Goal: Task Accomplishment & Management: Manage account settings

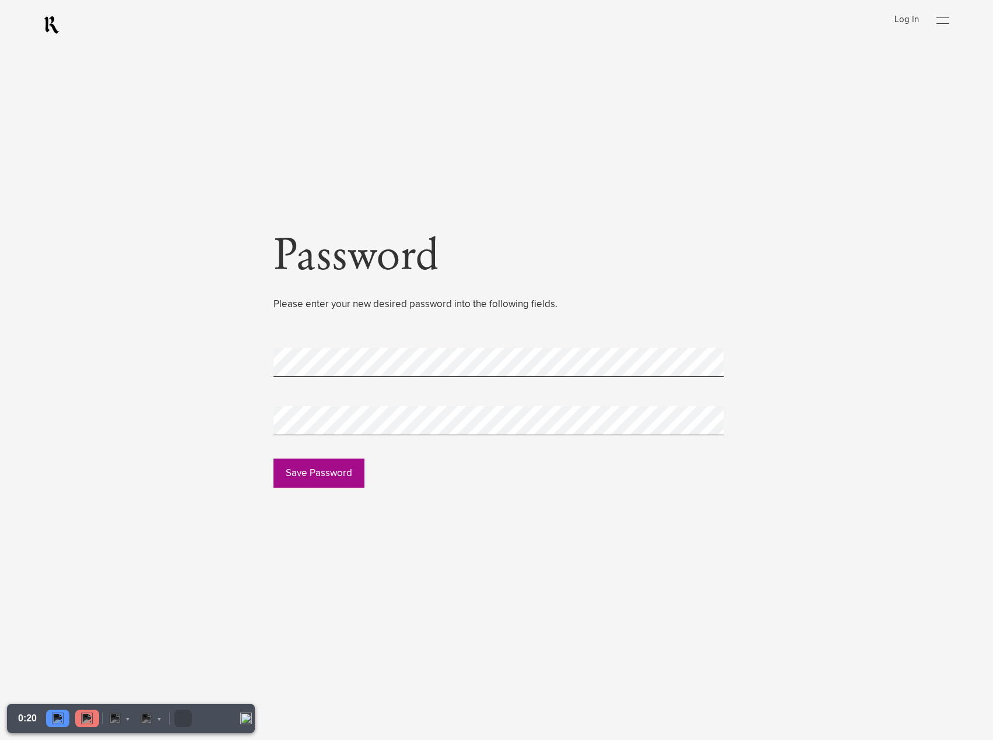
click at [311, 481] on button "Save Password" at bounding box center [318, 473] width 91 height 29
